Goal: Browse casually

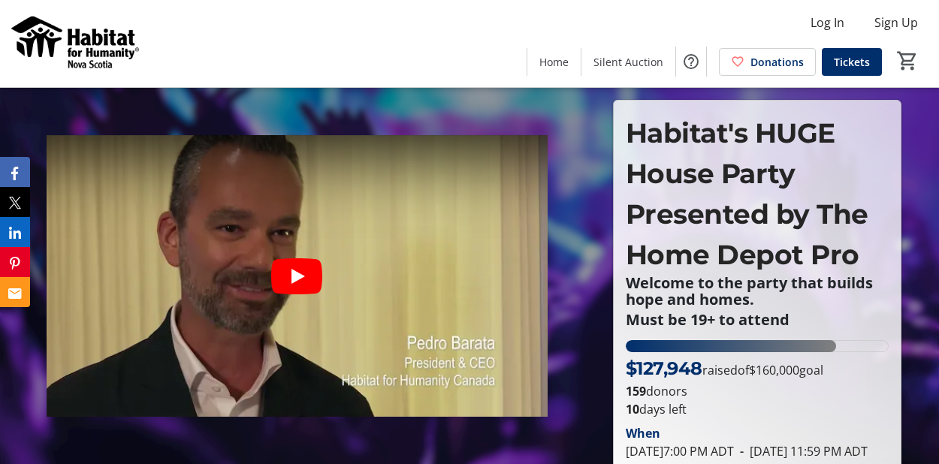
click at [298, 274] on icon "Play video" at bounding box center [298, 276] width 14 height 15
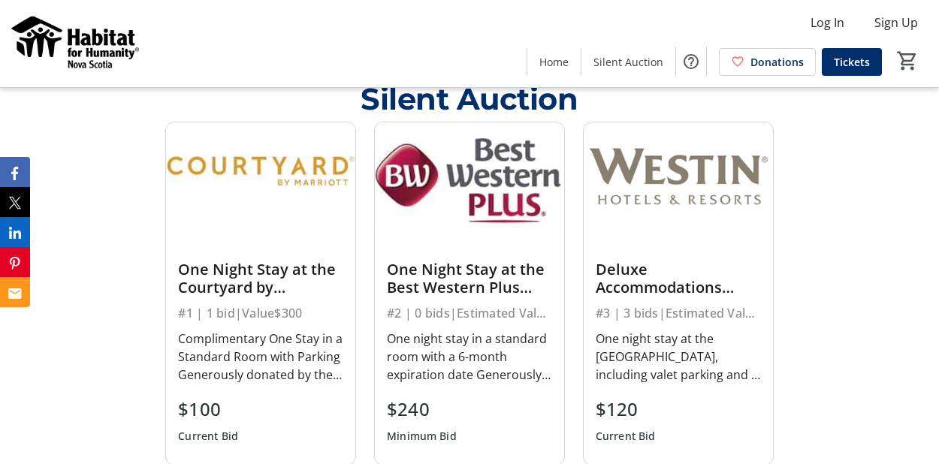
scroll to position [490, 0]
